Goal: Task Accomplishment & Management: Use online tool/utility

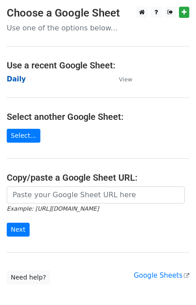
click at [14, 77] on strong "Daily" at bounding box center [16, 79] width 19 height 8
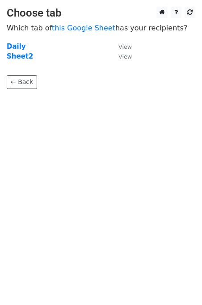
click at [23, 46] on td "Daily" at bounding box center [58, 47] width 103 height 10
click at [20, 45] on strong "Daily" at bounding box center [16, 47] width 19 height 8
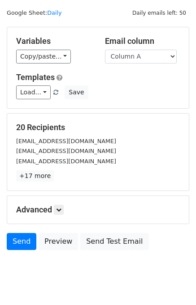
scroll to position [41, 0]
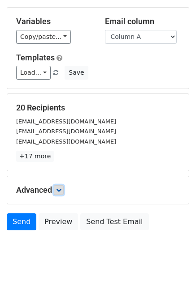
click at [58, 190] on icon at bounding box center [58, 189] width 5 height 5
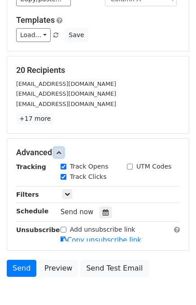
scroll to position [118, 0]
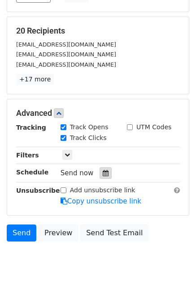
click at [99, 172] on div at bounding box center [105, 173] width 12 height 12
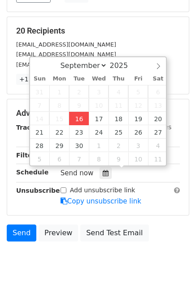
type input "2025-09-16 12:31"
type input "31"
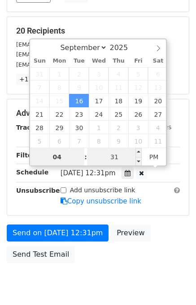
type input "04"
type input "2025-09-16 16:31"
click at [128, 153] on input "31" at bounding box center [114, 157] width 55 height 18
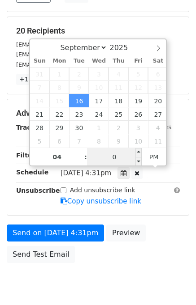
type input "00"
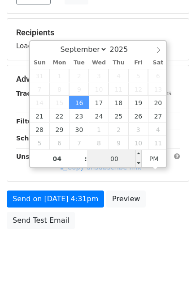
scroll to position [114, 0]
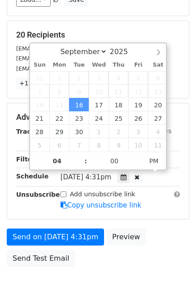
type input "2025-09-16 16:00"
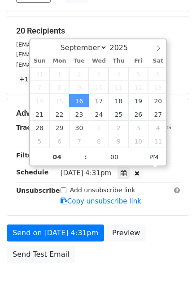
click at [132, 246] on div "Send on Sep 16 at 4:31pm Preview Send Test Email" at bounding box center [98, 246] width 196 height 43
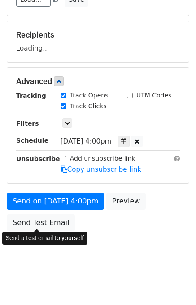
scroll to position [118, 0]
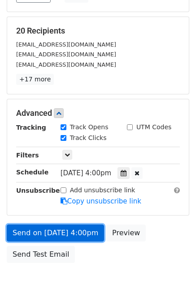
click at [60, 231] on link "Send on Sep 16 at 4:00pm" at bounding box center [55, 233] width 97 height 17
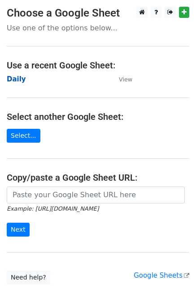
click at [21, 80] on strong "Daily" at bounding box center [16, 79] width 19 height 8
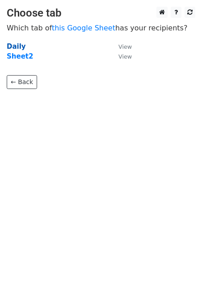
click at [16, 43] on strong "Daily" at bounding box center [16, 47] width 19 height 8
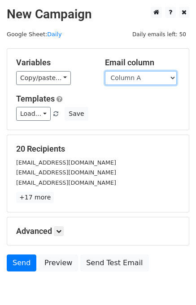
click at [134, 80] on select "Column A Column B Column C Column D Column E Column F Column G Column H" at bounding box center [141, 78] width 72 height 14
select select "Column B"
click at [105, 71] on select "Column A Column B Column C Column D Column E Column F Column G Column H" at bounding box center [141, 78] width 72 height 14
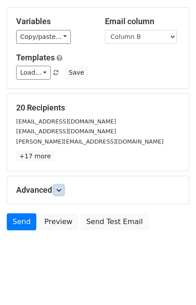
click at [63, 192] on link at bounding box center [59, 190] width 10 height 10
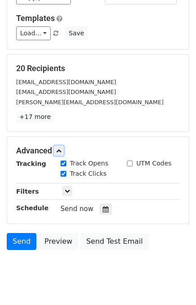
scroll to position [106, 0]
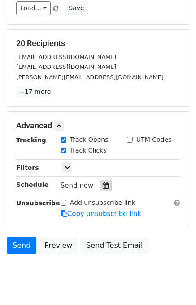
click at [102, 183] on icon at bounding box center [105, 186] width 6 height 6
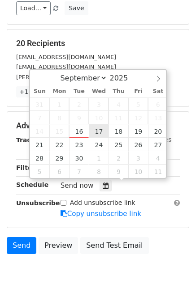
type input "2025-09-17 12:00"
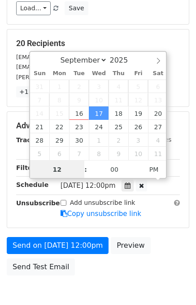
scroll to position [0, 0]
type input "05"
type input "2025-09-17 17:00"
click at [149, 238] on div "Send on Sep 17 at 12:00pm Preview Send Test Email" at bounding box center [98, 258] width 196 height 43
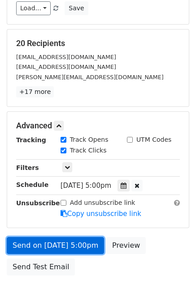
click at [90, 241] on link "Send on Sep 17 at 5:00pm" at bounding box center [55, 245] width 97 height 17
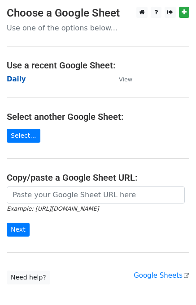
click at [16, 78] on strong "Daily" at bounding box center [16, 79] width 19 height 8
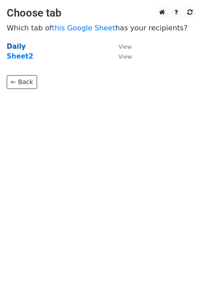
click at [17, 47] on strong "Daily" at bounding box center [16, 47] width 19 height 8
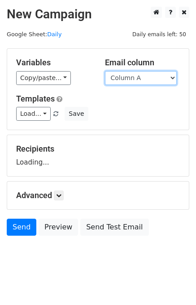
click at [151, 75] on select "Column A Column B Column C Column D Column E Column F Column G Column H" at bounding box center [141, 78] width 72 height 14
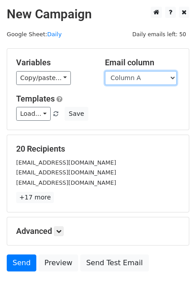
click at [148, 81] on select "Column A Column B Column C Column D Column E Column F Column G Column H" at bounding box center [141, 78] width 72 height 14
select select "Column C"
click at [105, 71] on select "Column A Column B Column C Column D Column E Column F Column G Column H" at bounding box center [141, 78] width 72 height 14
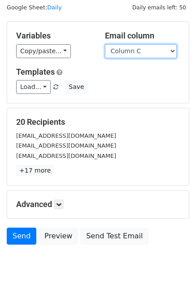
scroll to position [41, 0]
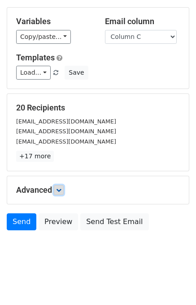
click at [64, 186] on link at bounding box center [59, 190] width 10 height 10
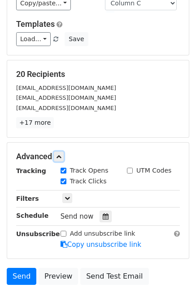
scroll to position [109, 0]
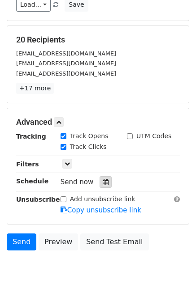
click at [102, 179] on icon at bounding box center [105, 182] width 6 height 6
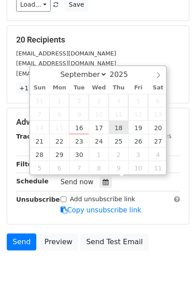
type input "2025-09-18 12:00"
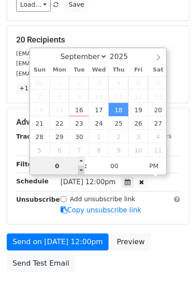
type input "06"
type input "2025-09-18 18:00"
click at [170, 253] on div "Send on Sep 18 at 12:00pm Preview Send Test Email" at bounding box center [98, 255] width 196 height 43
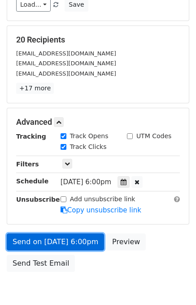
click at [59, 240] on link "Send on Sep 18 at 6:00pm" at bounding box center [55, 242] width 97 height 17
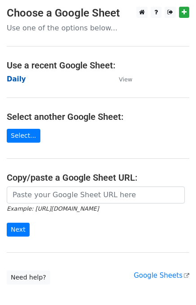
click at [20, 79] on strong "Daily" at bounding box center [16, 79] width 19 height 8
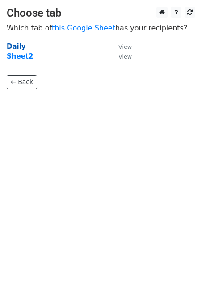
click at [10, 46] on strong "Daily" at bounding box center [16, 47] width 19 height 8
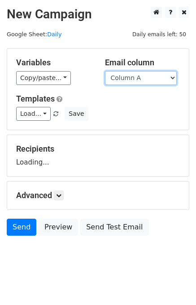
click at [143, 78] on select "Column A Column B Column C Column D Column E Column F Column G Column H" at bounding box center [141, 78] width 72 height 14
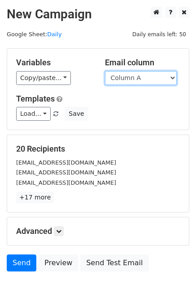
click at [143, 81] on select "Column A Column B Column C Column D Column E Column F Column G Column H" at bounding box center [141, 78] width 72 height 14
select select "Column D"
click at [105, 71] on select "Column A Column B Column C Column D Column E Column F Column G Column H" at bounding box center [141, 78] width 72 height 14
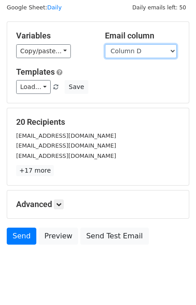
scroll to position [41, 0]
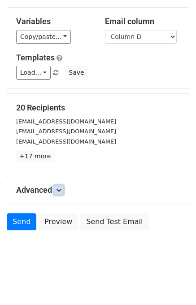
click at [59, 191] on icon at bounding box center [58, 189] width 5 height 5
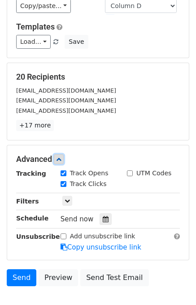
scroll to position [113, 0]
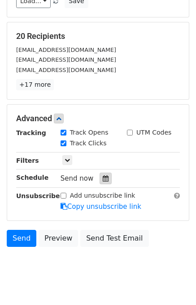
click at [102, 178] on icon at bounding box center [105, 178] width 6 height 6
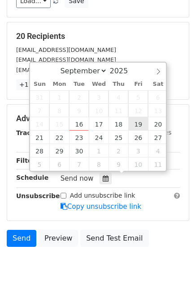
type input "2025-09-19 12:00"
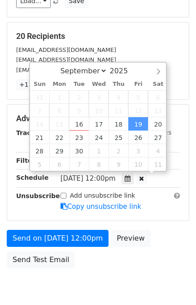
scroll to position [0, 0]
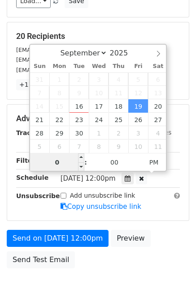
type input "07"
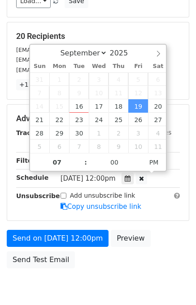
type input "2025-09-19 19:00"
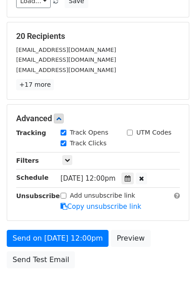
click at [166, 233] on div "Send on Sep 19 at 12:00pm Preview Send Test Email" at bounding box center [98, 251] width 196 height 43
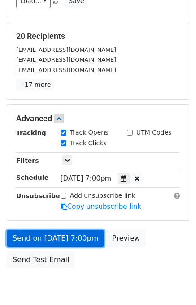
click at [67, 238] on link "Send on Sep 19 at 7:00pm" at bounding box center [55, 238] width 97 height 17
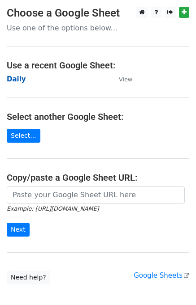
click at [17, 78] on strong "Daily" at bounding box center [16, 79] width 19 height 8
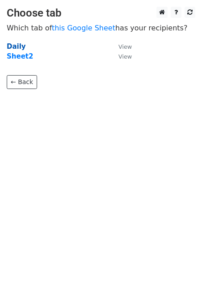
click at [14, 47] on strong "Daily" at bounding box center [16, 47] width 19 height 8
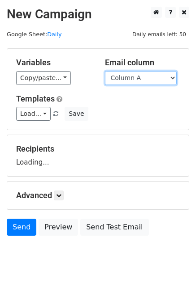
click at [134, 81] on select "Column A Column B Column C Column D Column E Column F Column G Column H" at bounding box center [141, 78] width 72 height 14
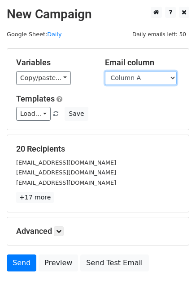
select select "Column E"
click at [105, 71] on select "Column A Column B Column C Column D Column E Column F Column G Column H" at bounding box center [141, 78] width 72 height 14
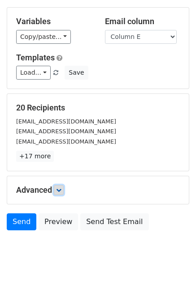
click at [61, 190] on icon at bounding box center [58, 189] width 5 height 5
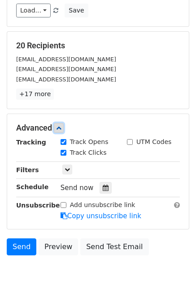
scroll to position [104, 0]
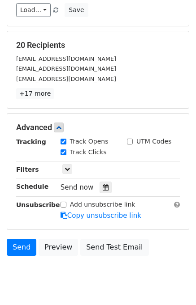
click at [102, 182] on div "Send now" at bounding box center [112, 188] width 105 height 12
click at [102, 186] on icon at bounding box center [105, 187] width 6 height 6
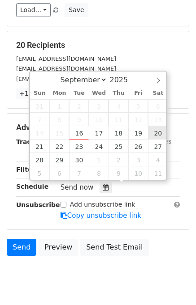
type input "[DATE] 12:00"
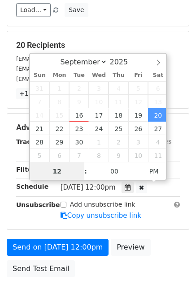
scroll to position [0, 0]
type input "08"
type input "[DATE] 20:00"
click at [166, 241] on div "Send on [DATE] 12:00pm Preview Send Test Email" at bounding box center [98, 260] width 196 height 43
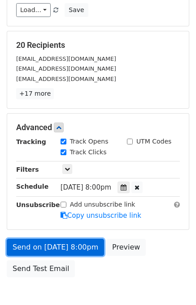
click at [67, 251] on link "Send on [DATE] 8:00pm" at bounding box center [55, 247] width 97 height 17
